Goal: Task Accomplishment & Management: Use online tool/utility

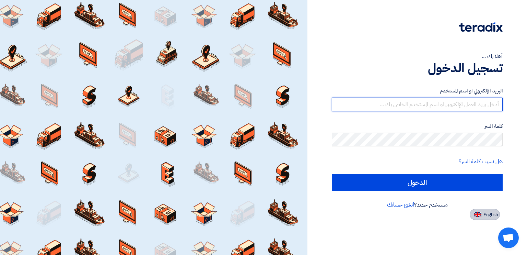
type input "[PERSON_NAME][EMAIL_ADDRESS][PERSON_NAME][DOMAIN_NAME]"
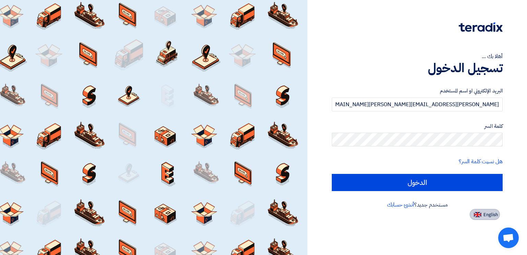
click at [476, 213] on img at bounding box center [478, 214] width 8 height 5
type input "Sign in"
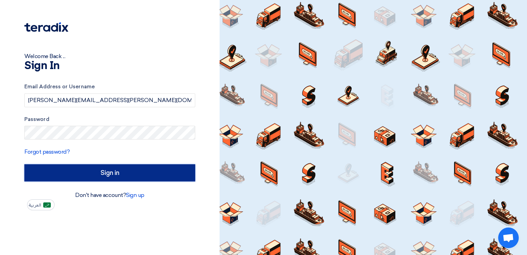
click at [138, 171] on input "Sign in" at bounding box center [109, 172] width 171 height 17
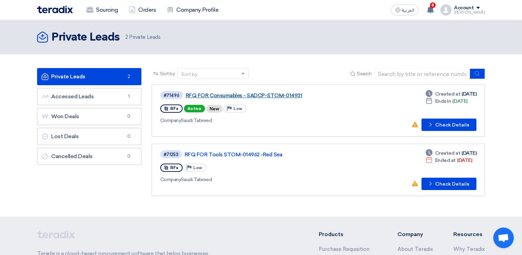
click at [221, 94] on link "RFQ FOR Consumables - SADCP-STOM-014931" at bounding box center [272, 95] width 172 height 6
